Goal: Information Seeking & Learning: Learn about a topic

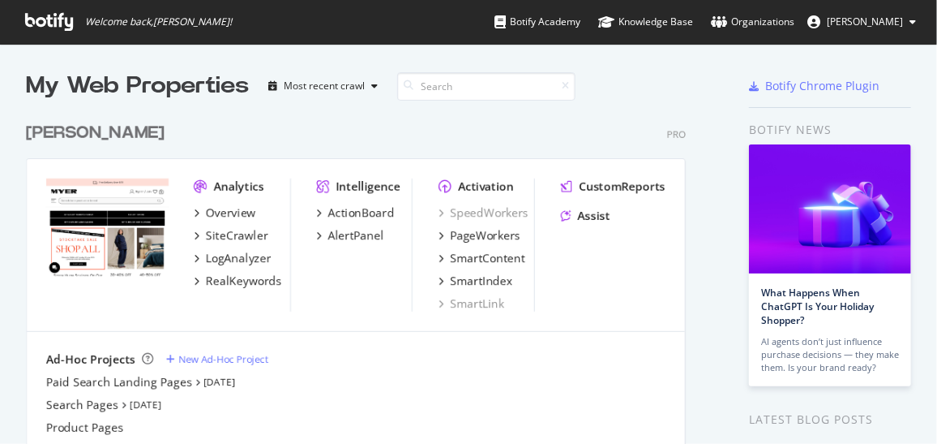
scroll to position [432, 915]
click at [859, 28] on span "[PERSON_NAME]" at bounding box center [865, 22] width 76 height 14
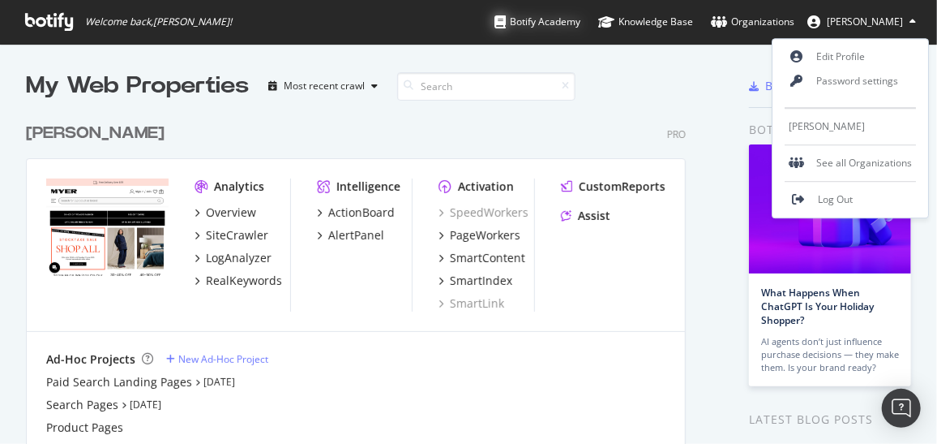
click at [572, 15] on div "Botify Academy" at bounding box center [538, 22] width 86 height 16
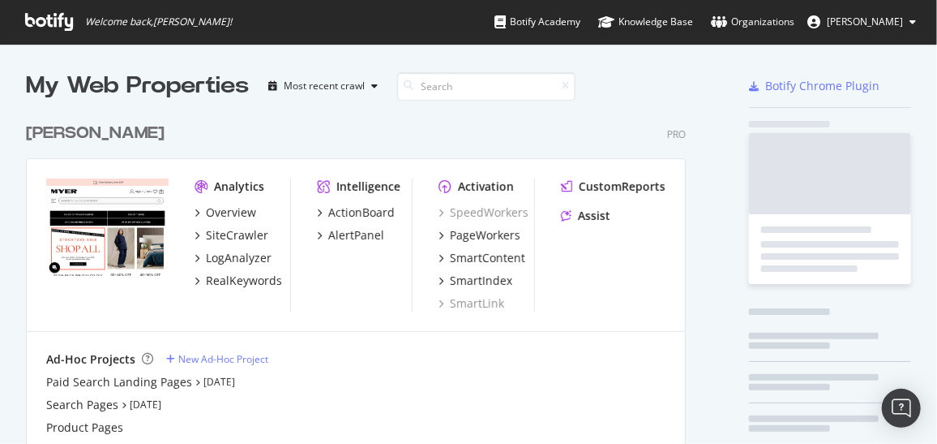
scroll to position [369, 662]
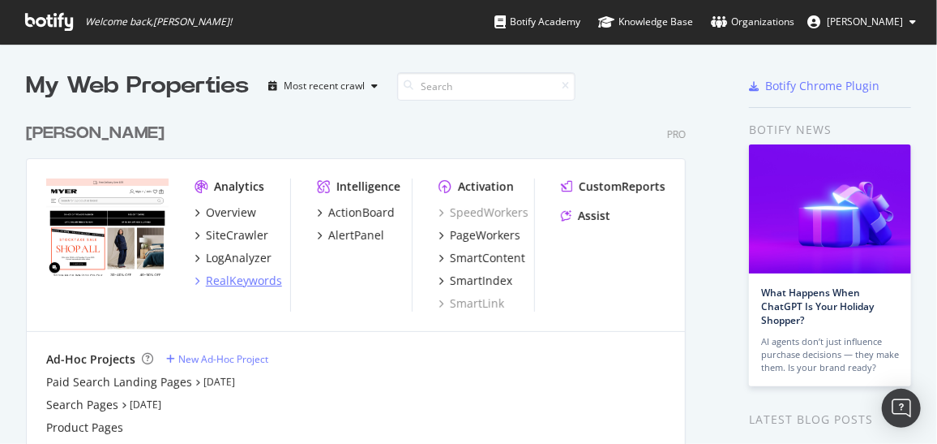
click at [251, 277] on div "RealKeywords" at bounding box center [244, 280] width 76 height 16
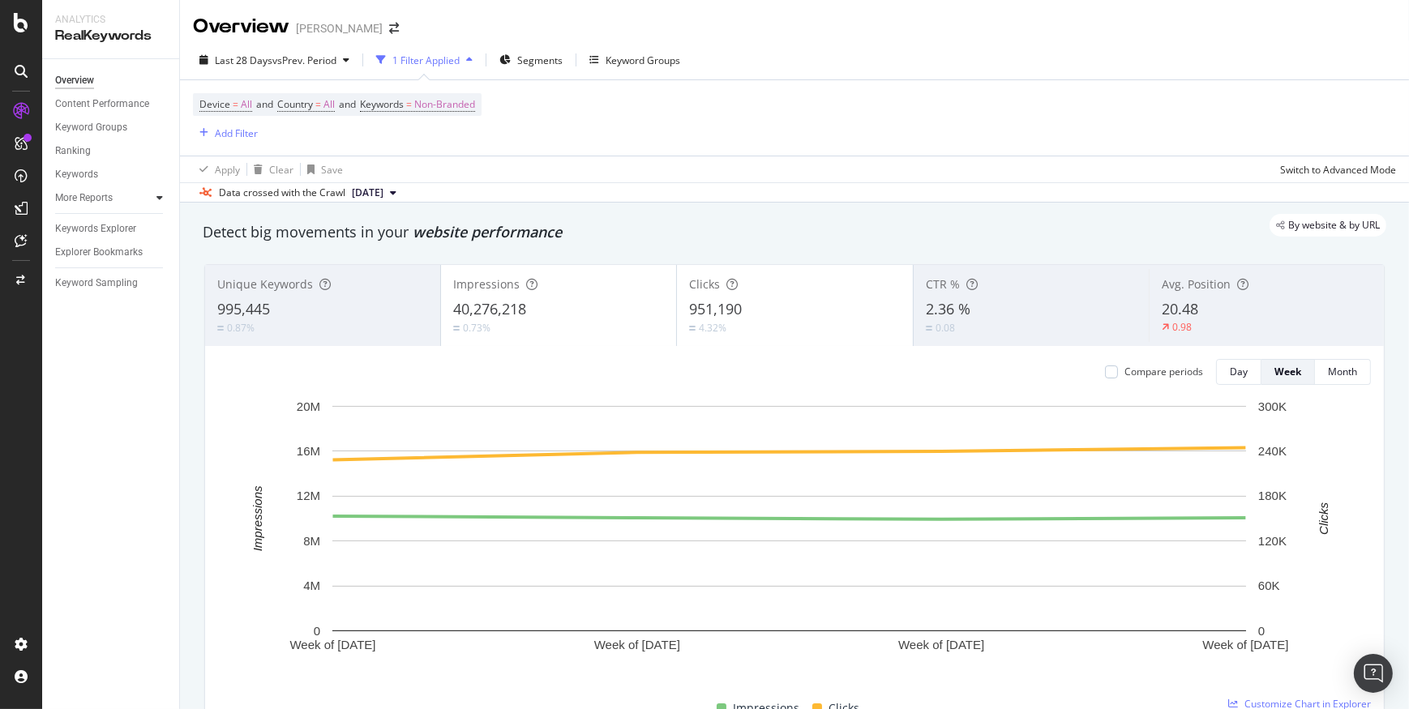
click at [154, 197] on div at bounding box center [160, 198] width 16 height 16
click at [116, 126] on div "Keyword Groups" at bounding box center [91, 127] width 72 height 17
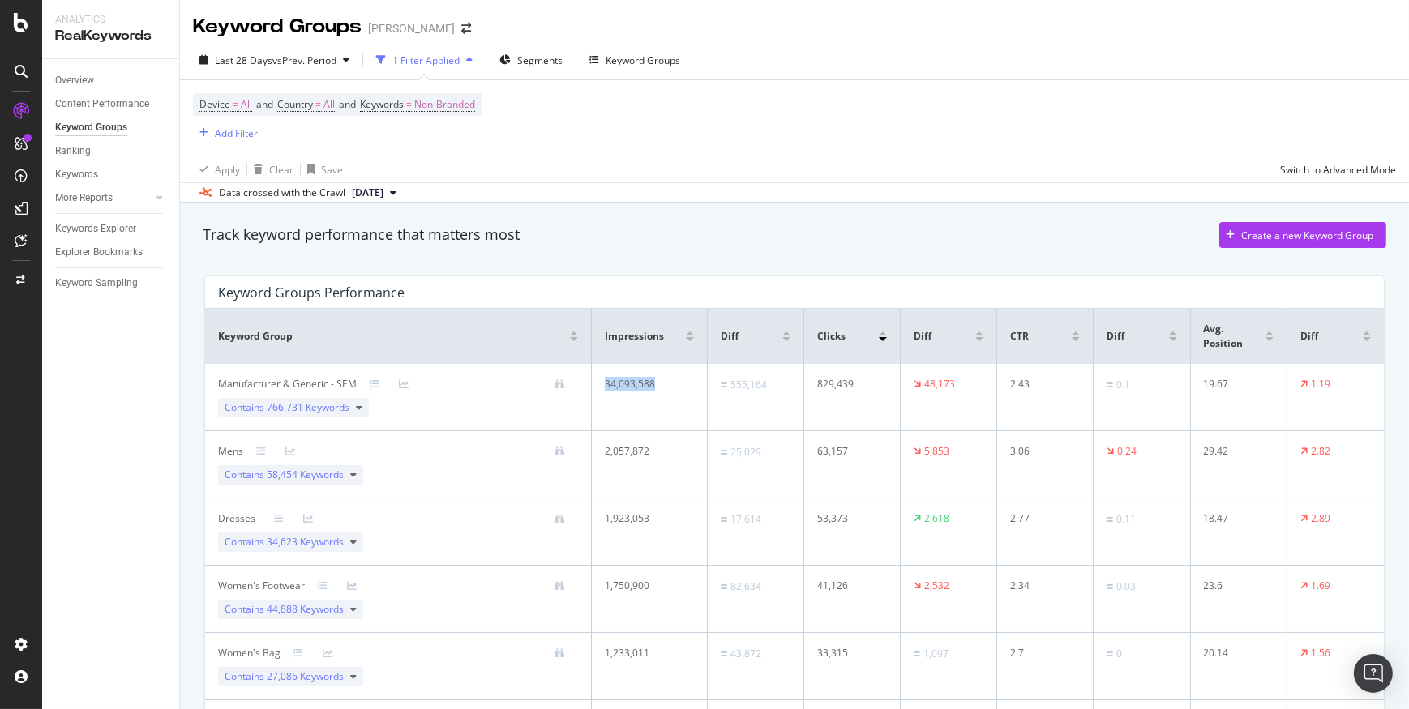
drag, startPoint x: 598, startPoint y: 384, endPoint x: 692, endPoint y: 381, distance: 94.1
click at [692, 381] on td "34,093,588" at bounding box center [650, 397] width 116 height 67
drag, startPoint x: 692, startPoint y: 381, endPoint x: 894, endPoint y: 373, distance: 202.1
click at [894, 373] on tr "Manufacturer & Generic - SEM Contains 766,731 Keywords 34,093,588 555,164 829,4…" at bounding box center [794, 397] width 1179 height 67
click at [617, 58] on div "Keyword Groups" at bounding box center [643, 61] width 75 height 14
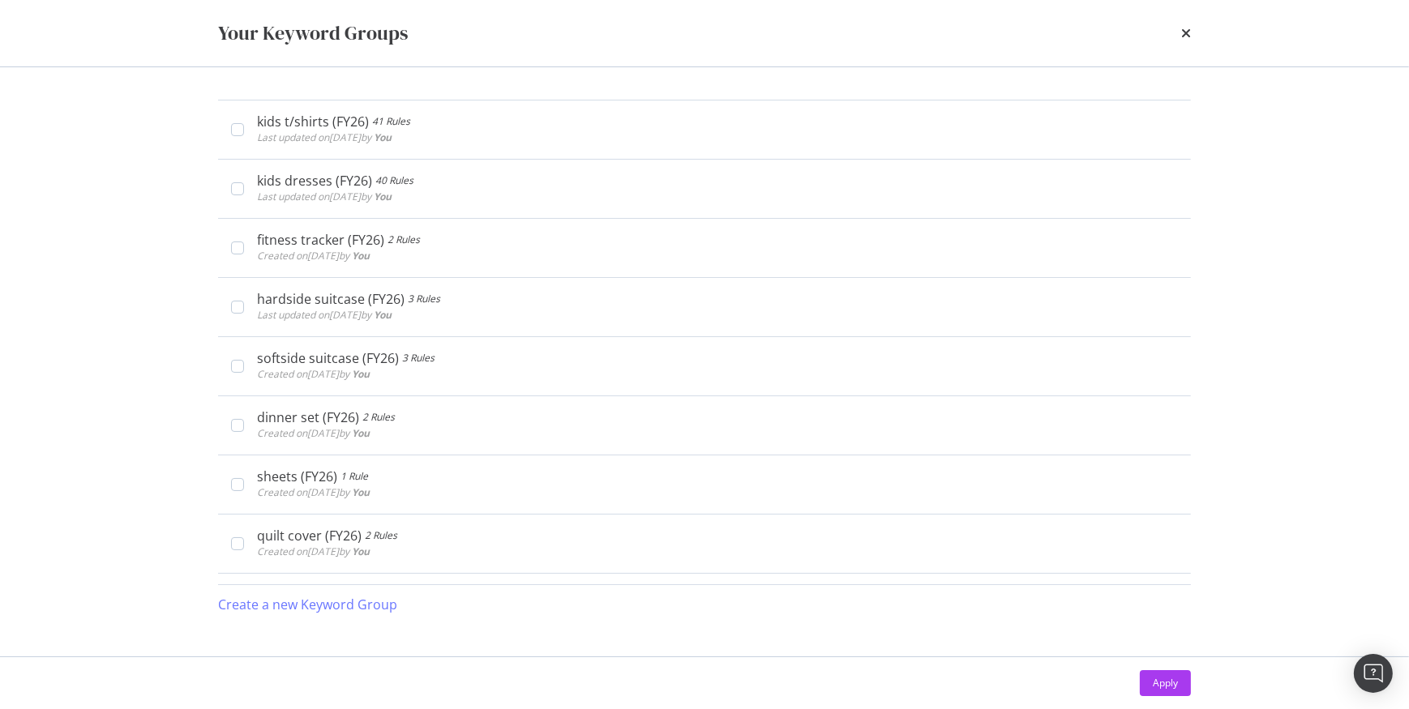
click at [160, 337] on div "Your Keyword Groups kids t/shirts (FY26) 41 Rules Last updated on 2025 Aug 13th…" at bounding box center [704, 354] width 1409 height 709
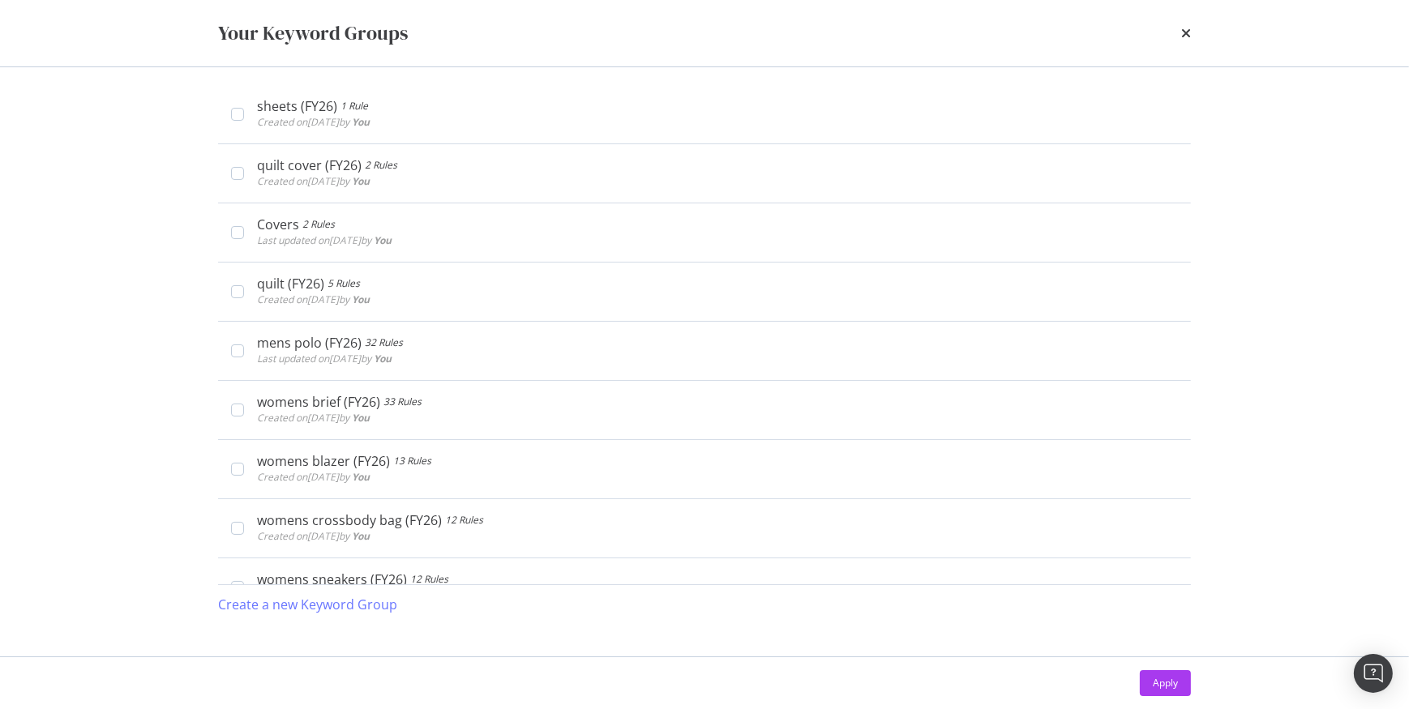
scroll to position [1268, 0]
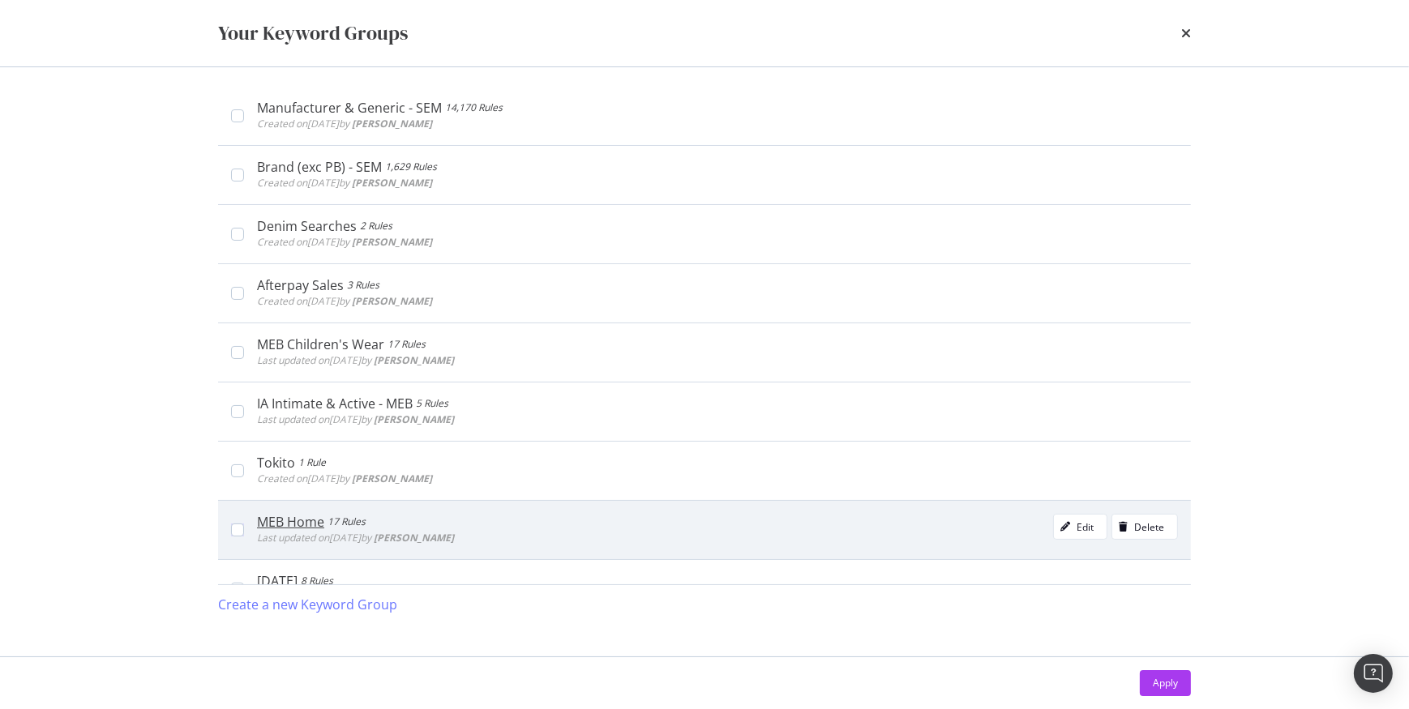
click at [294, 443] on div "MEB Home 17 Rules Last updated on 2023 Mar 28th by Luna Bai Edit Delete" at bounding box center [704, 529] width 973 height 59
click at [937, 443] on icon "modal" at bounding box center [1066, 527] width 10 height 10
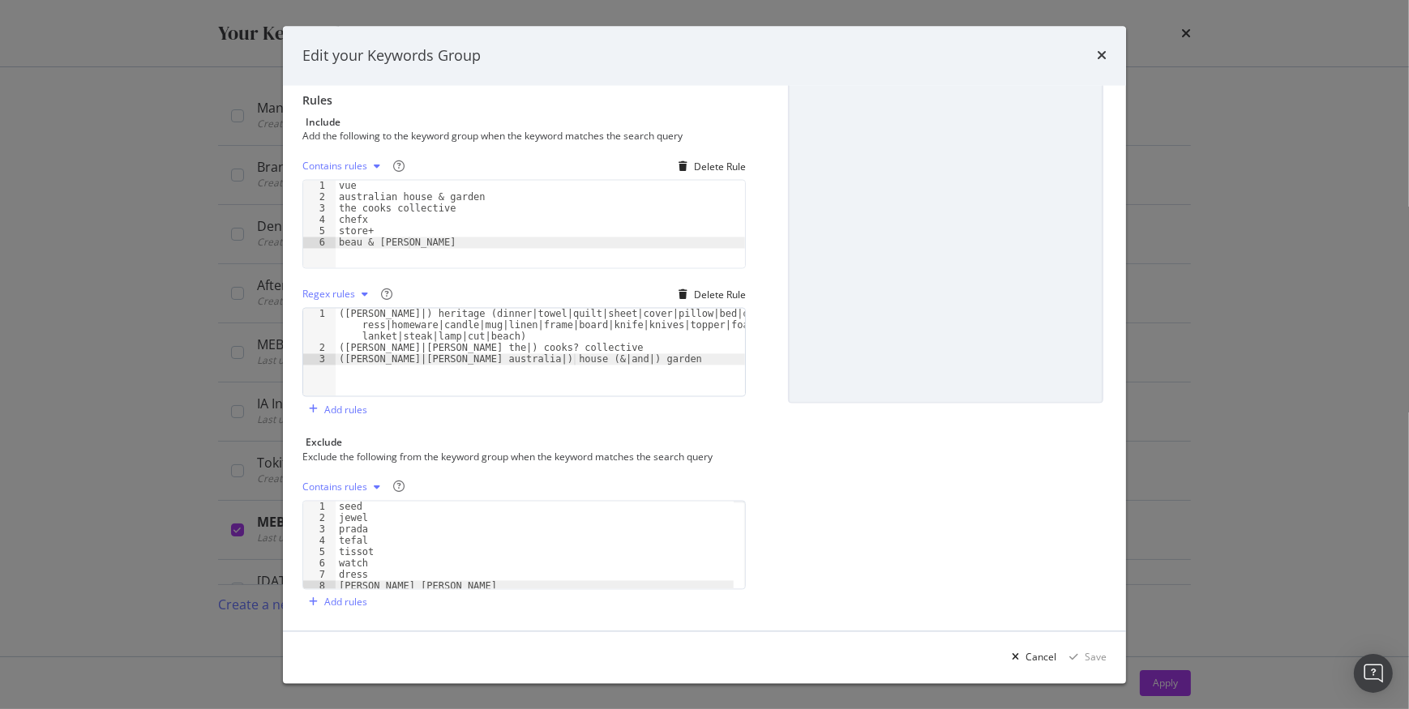
scroll to position [174, 0]
click at [937, 56] on icon "times" at bounding box center [1102, 55] width 10 height 13
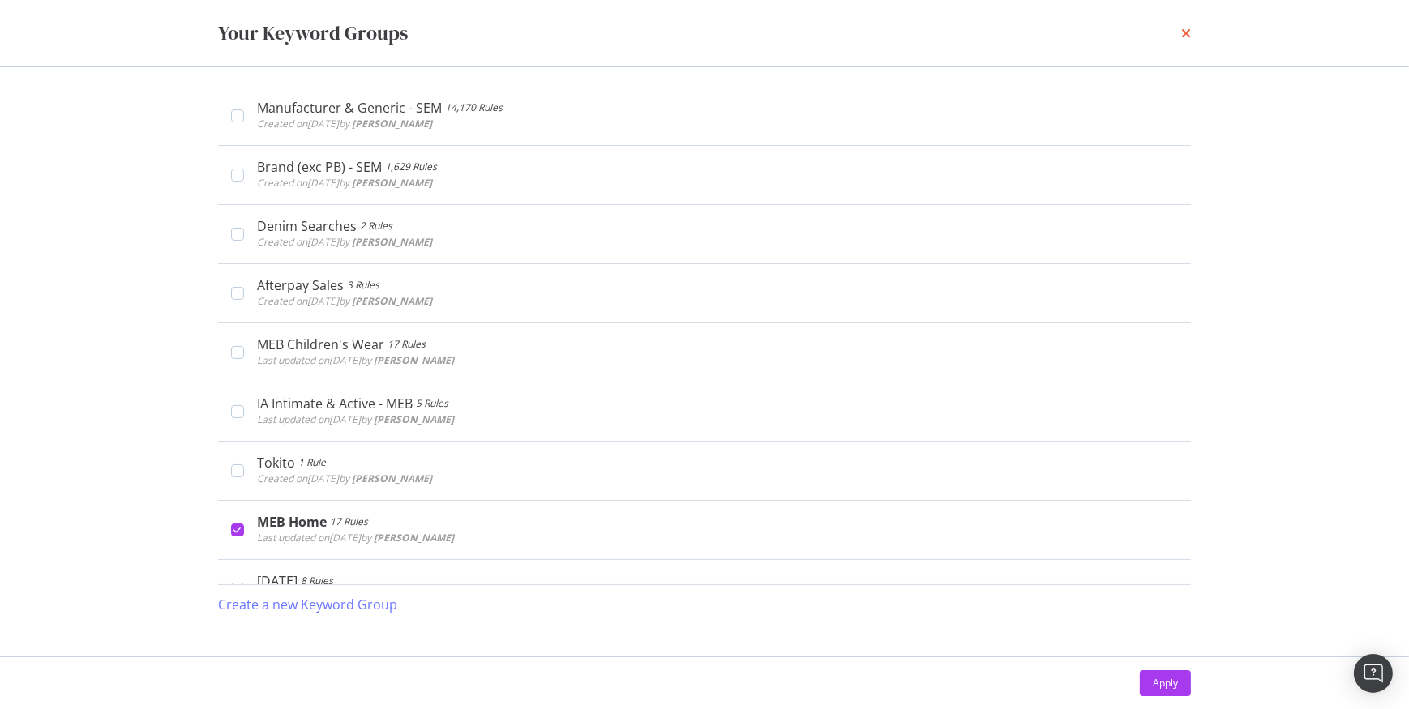
click at [937, 29] on icon "times" at bounding box center [1186, 33] width 10 height 13
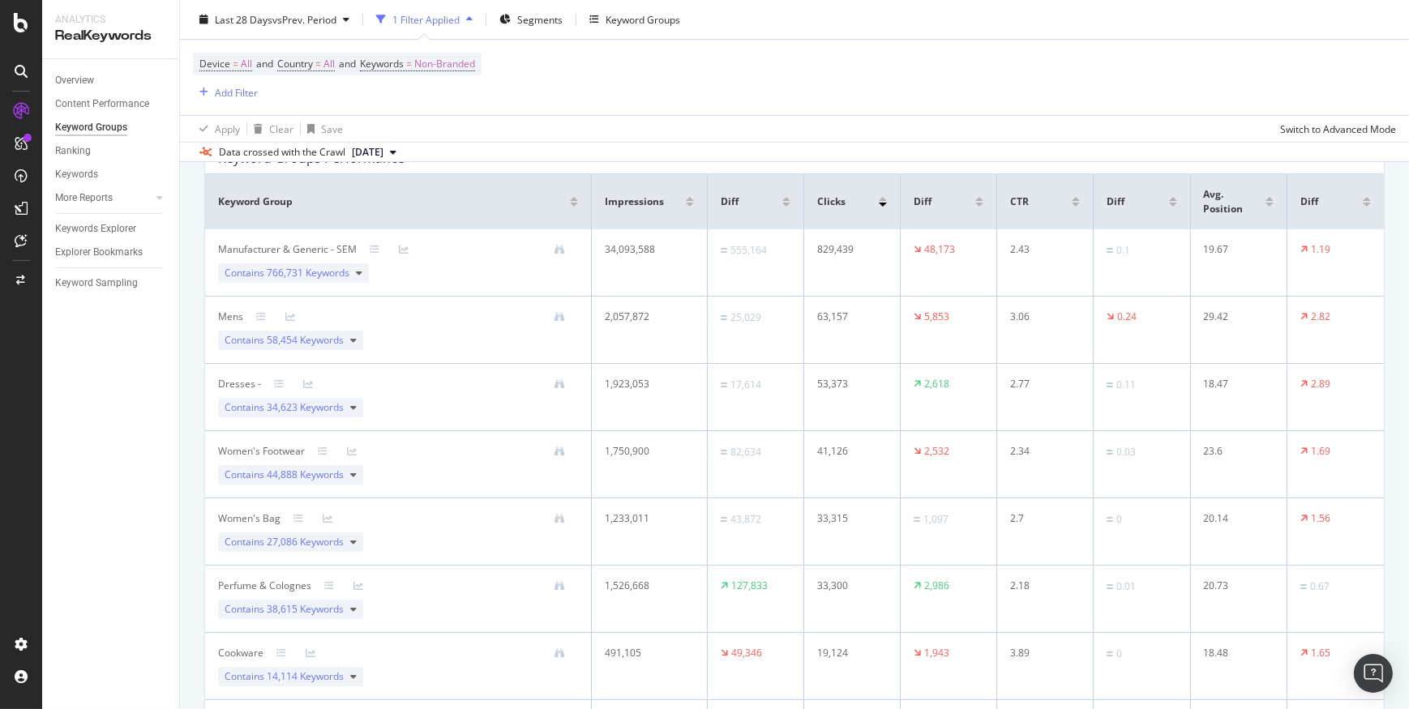
scroll to position [147, 0]
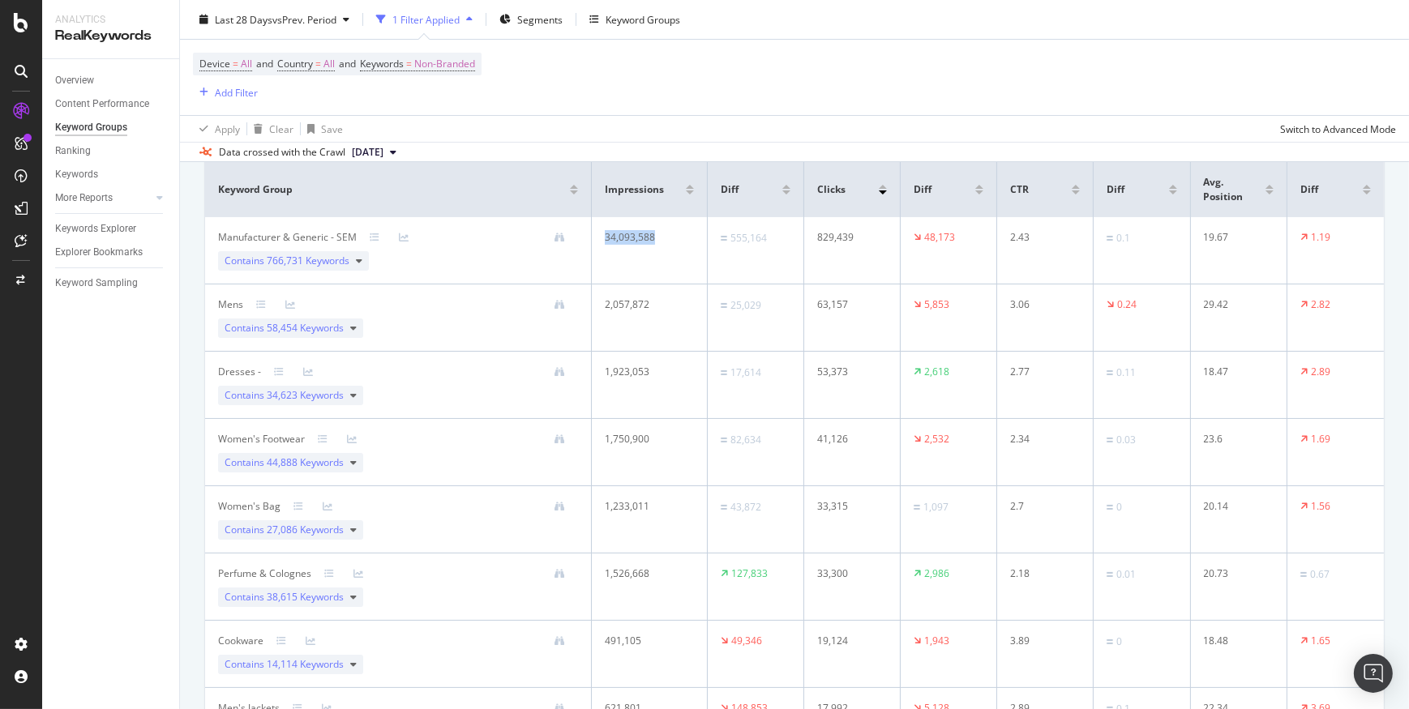
drag, startPoint x: 600, startPoint y: 236, endPoint x: 689, endPoint y: 238, distance: 89.2
click at [689, 238] on td "34,093,588" at bounding box center [650, 250] width 116 height 67
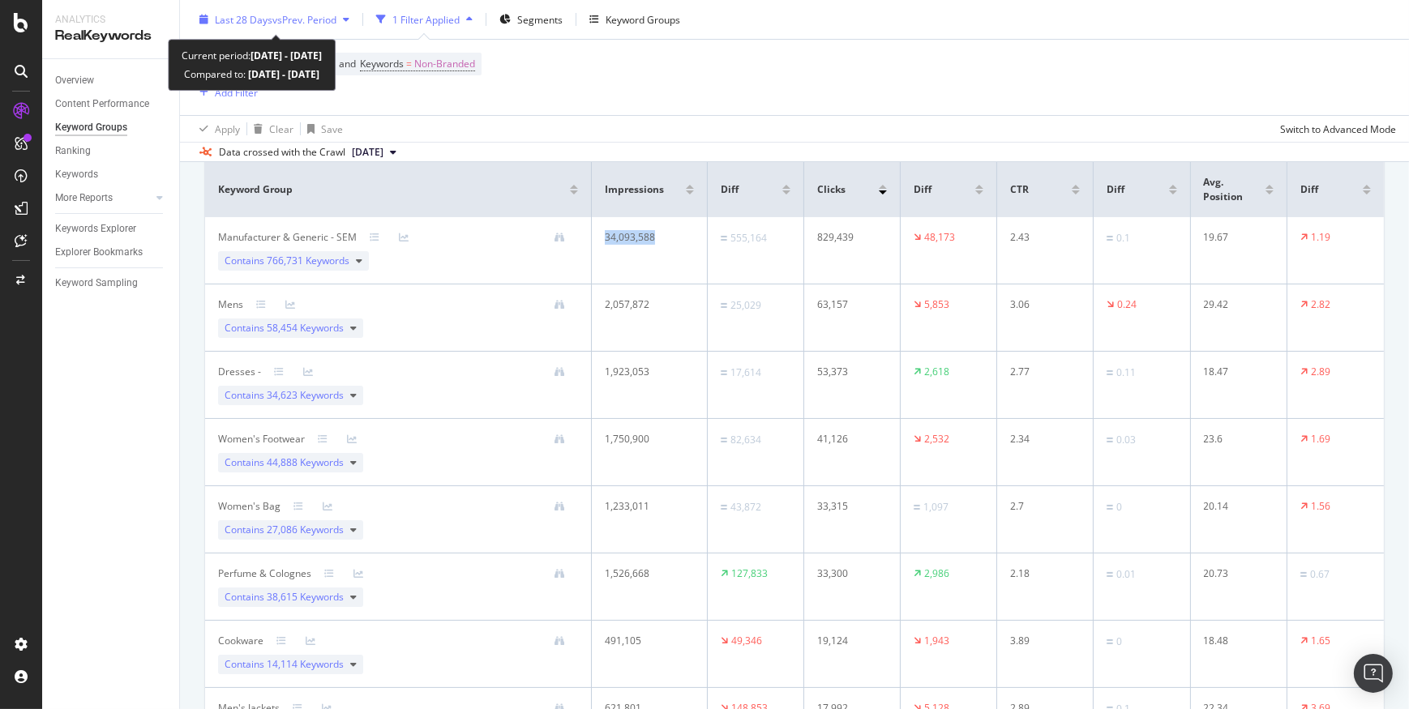
click at [328, 16] on span "vs Prev. Period" at bounding box center [304, 19] width 64 height 14
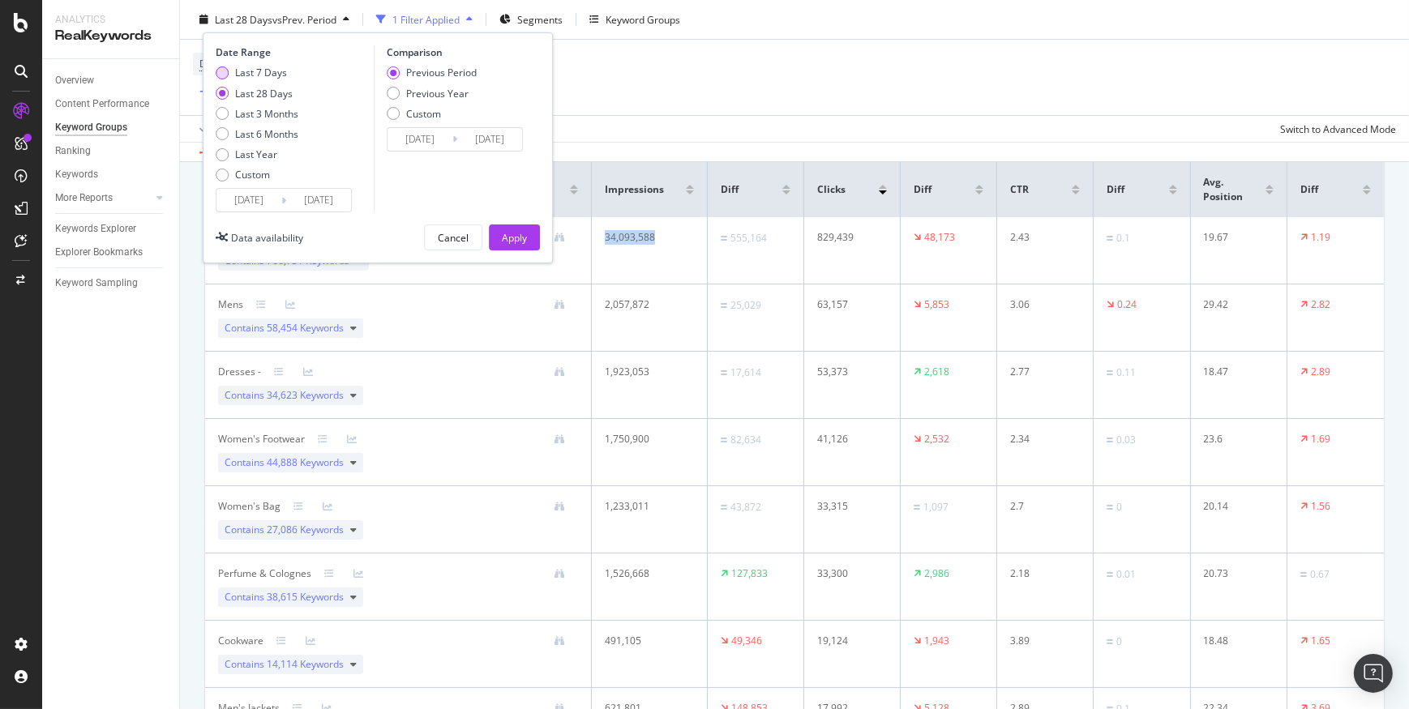
click at [265, 71] on div "Last 7 Days" at bounding box center [261, 73] width 52 height 14
type input "2025/08/11"
type input "2025/08/04"
type input "2025/08/10"
click at [500, 235] on button "Apply" at bounding box center [514, 238] width 51 height 26
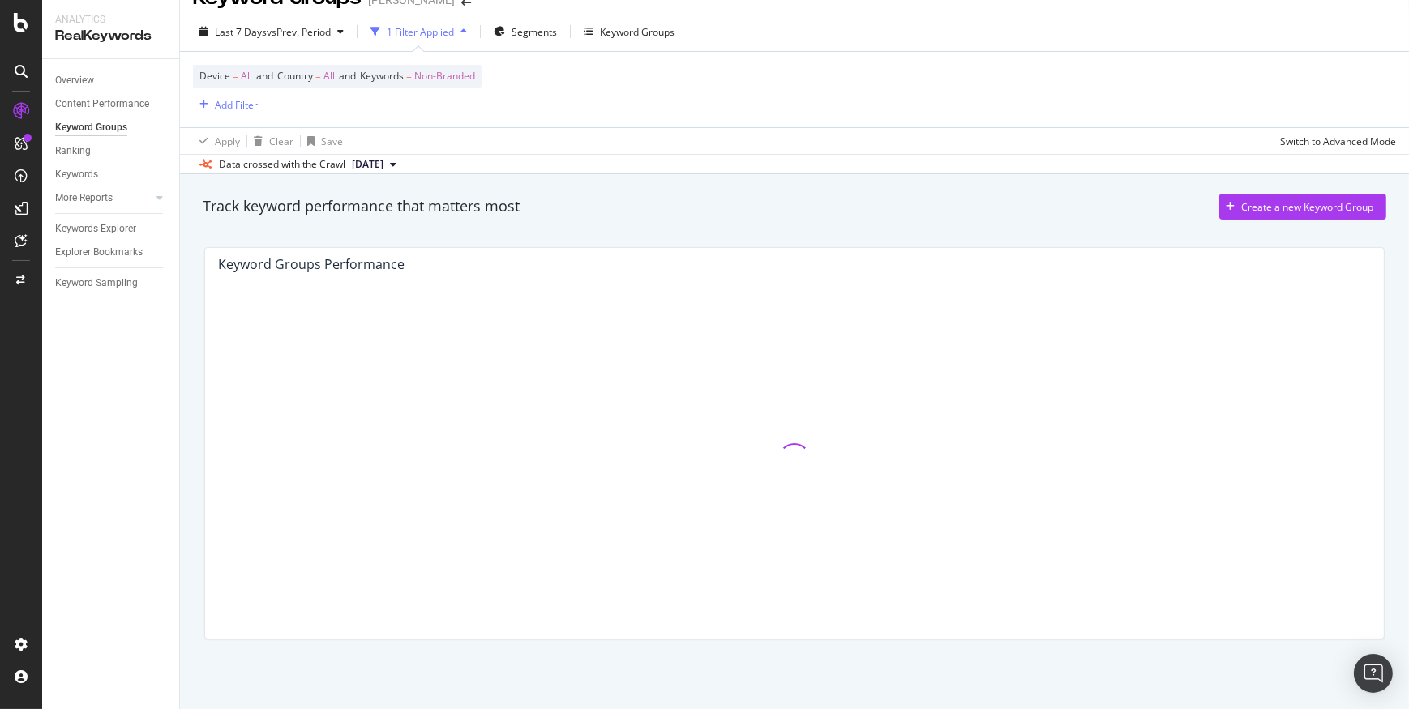
scroll to position [29, 0]
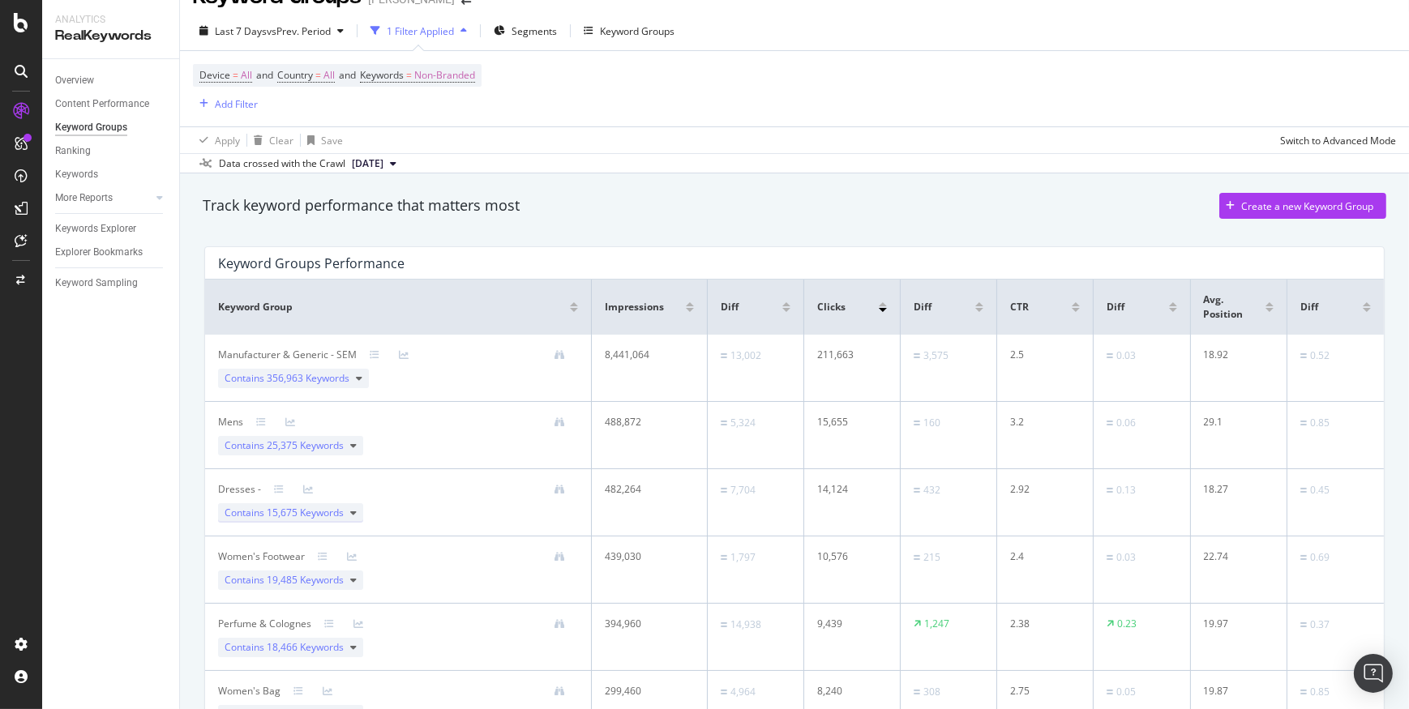
click at [350, 443] on icon at bounding box center [353, 513] width 6 height 10
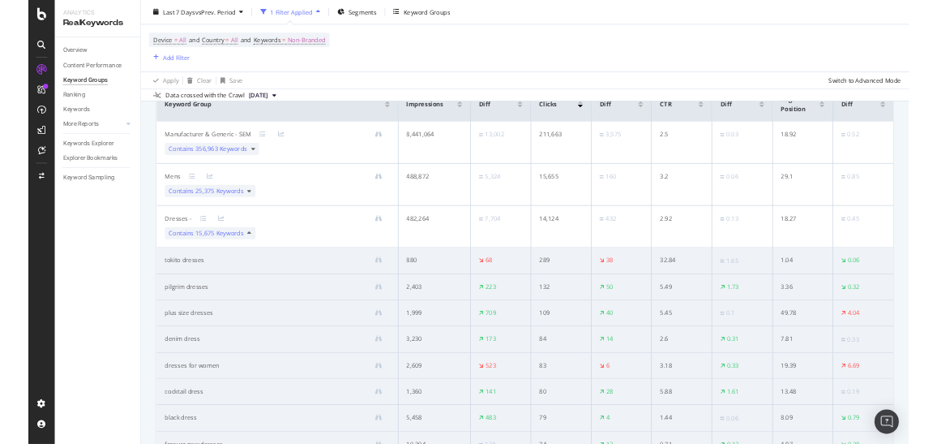
scroll to position [0, 0]
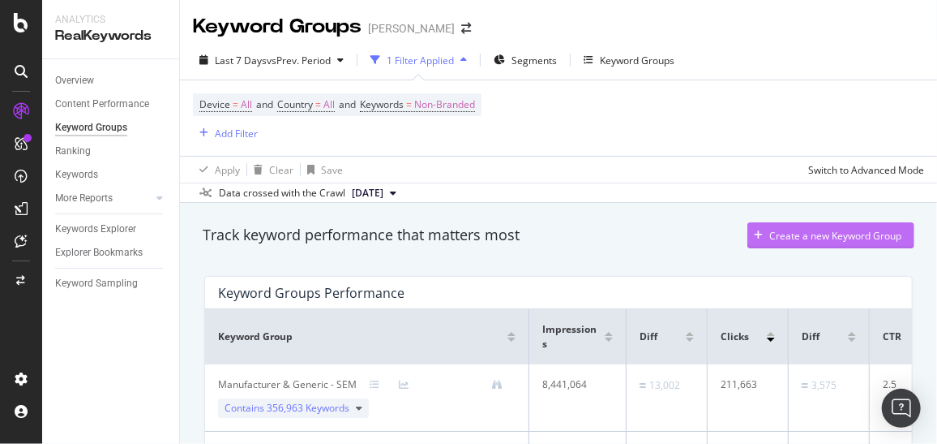
click at [784, 234] on div "Create a new Keyword Group" at bounding box center [836, 236] width 132 height 14
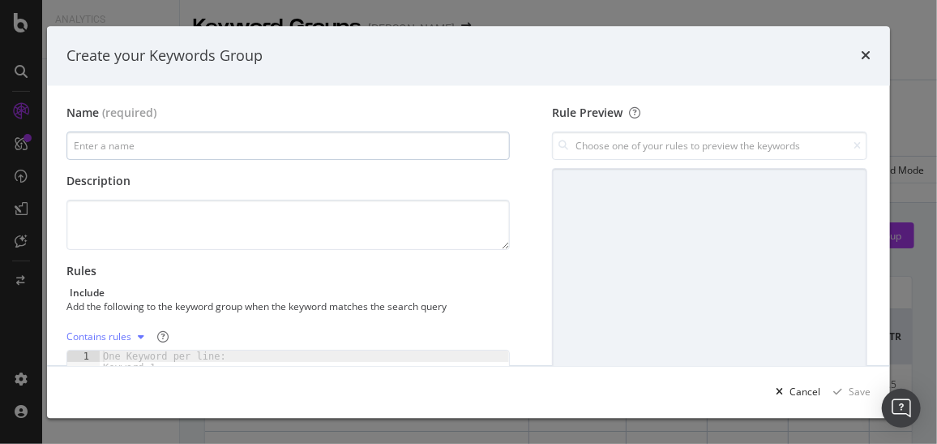
click at [195, 152] on input "modal" at bounding box center [288, 146] width 444 height 28
drag, startPoint x: 864, startPoint y: 55, endPoint x: 839, endPoint y: 37, distance: 30.2
click at [862, 53] on icon "times" at bounding box center [866, 55] width 10 height 13
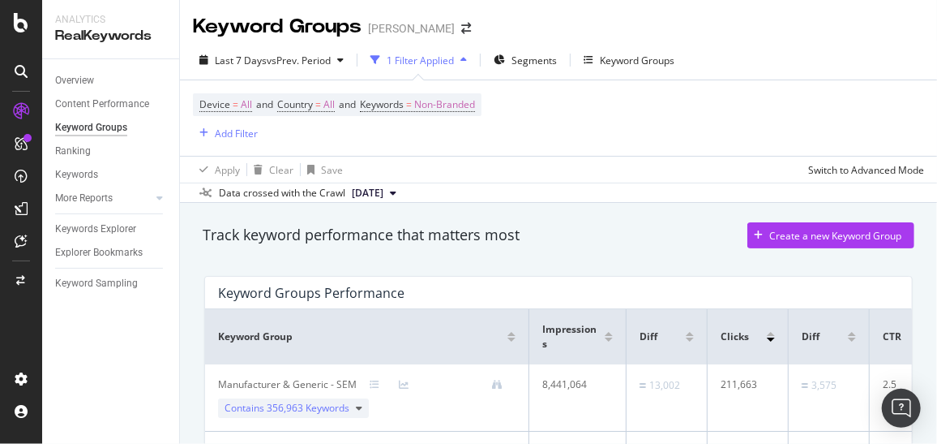
click at [145, 443] on html "Analytics RealKeywords Overview Content Performance Keyword Groups Ranking Keyw…" at bounding box center [468, 222] width 937 height 444
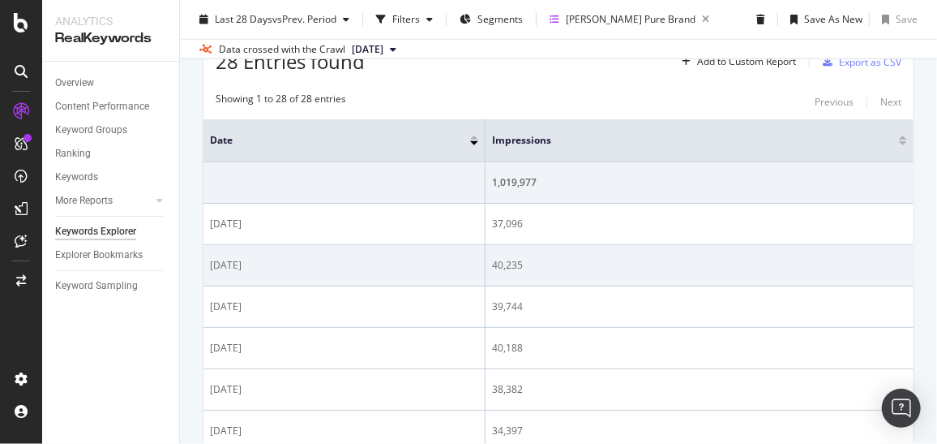
scroll to position [380, 0]
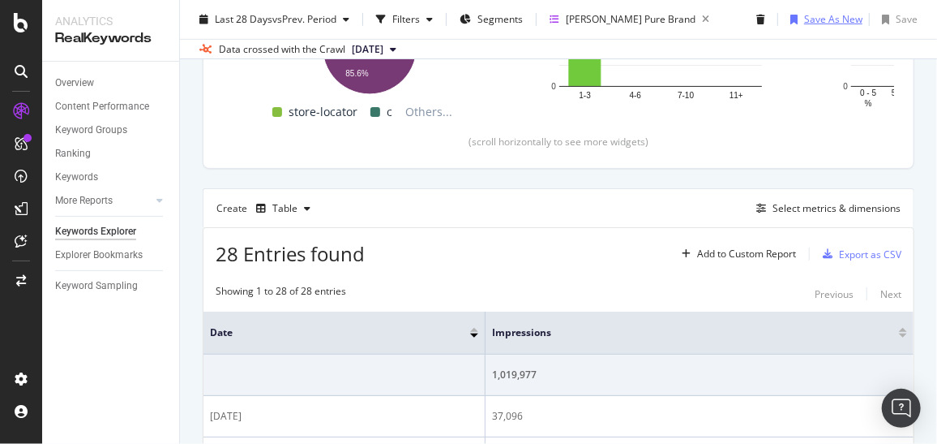
click at [791, 22] on div "button" at bounding box center [794, 20] width 20 height 10
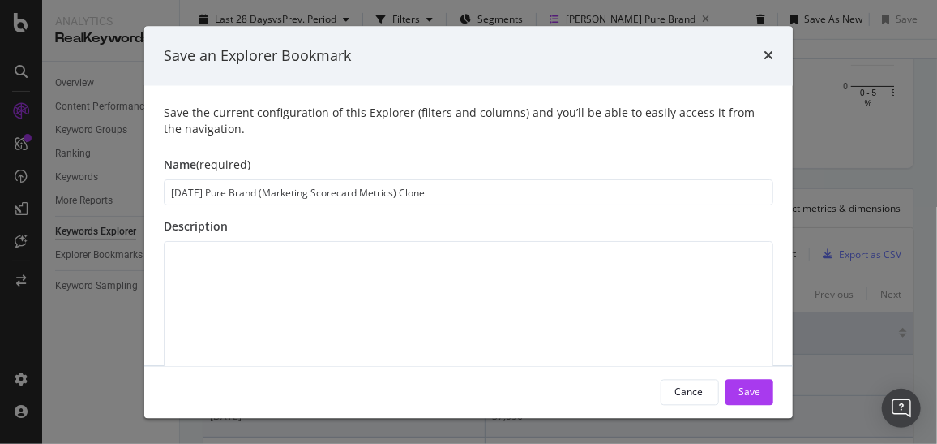
click at [754, 388] on div "Save" at bounding box center [750, 391] width 22 height 14
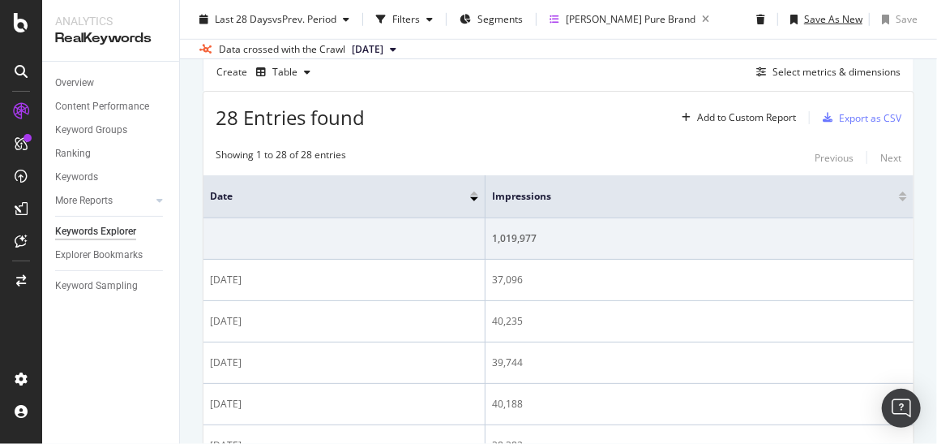
scroll to position [749, 0]
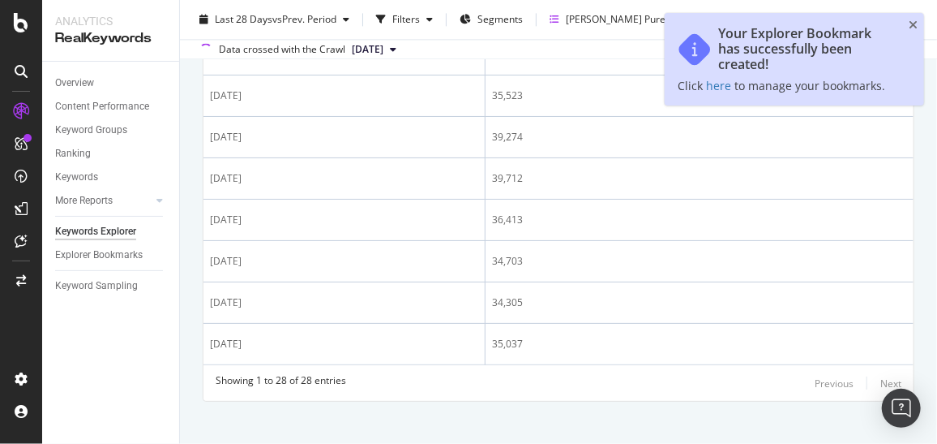
scroll to position [1571, 0]
click at [105, 251] on div "Explorer Bookmarks" at bounding box center [99, 254] width 88 height 17
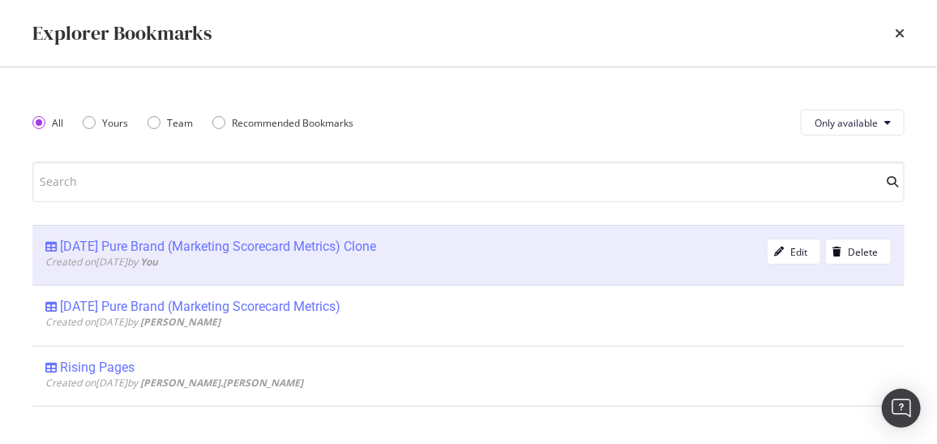
click at [141, 238] on div "[DATE] Pure Brand (Marketing Scorecard Metrics) Clone" at bounding box center [218, 246] width 316 height 16
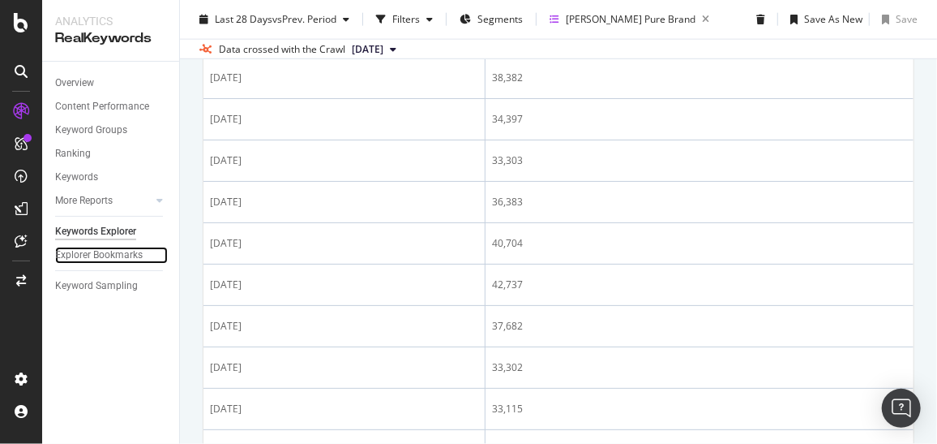
scroll to position [1253, 0]
